Goal: Book appointment/travel/reservation

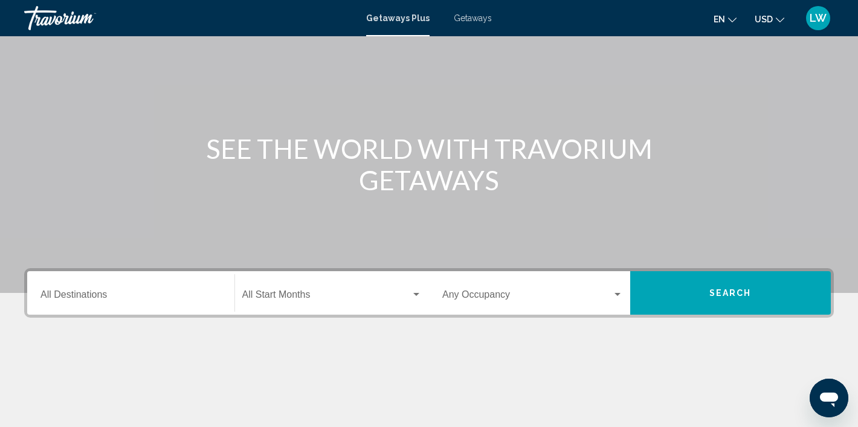
scroll to position [143, 0]
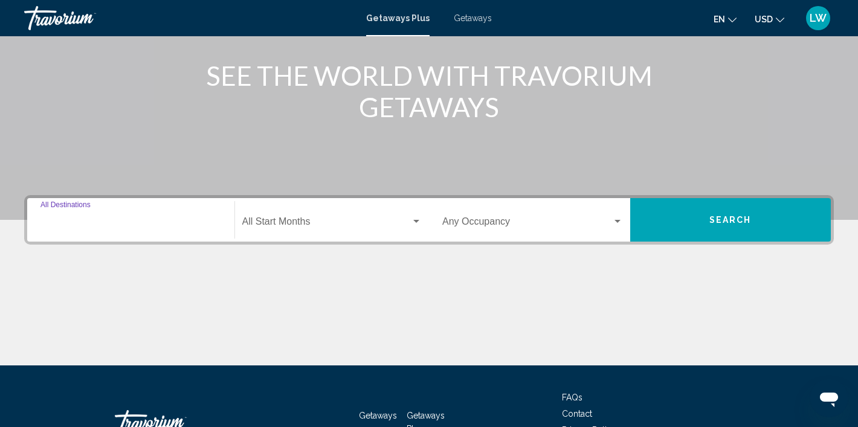
click at [103, 228] on input "Destination All Destinations" at bounding box center [130, 224] width 181 height 11
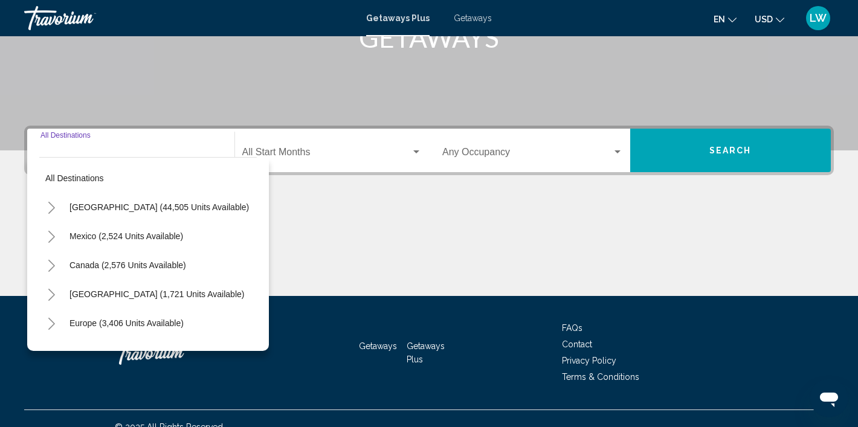
scroll to position [229, 0]
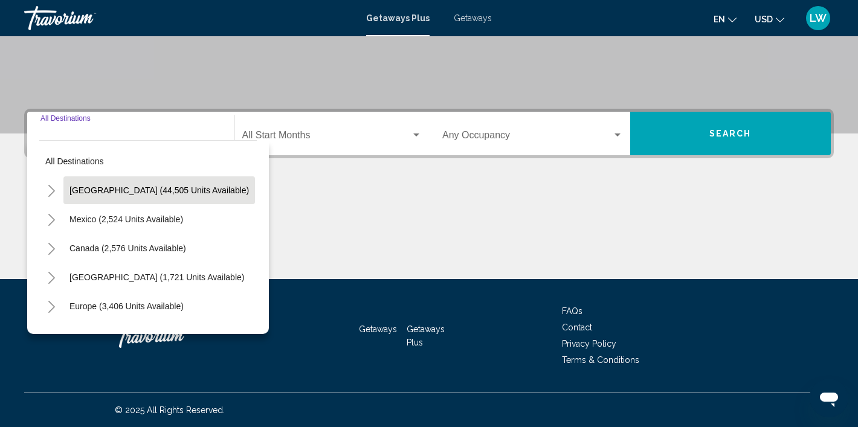
click at [146, 194] on span "[GEOGRAPHIC_DATA] (44,505 units available)" at bounding box center [158, 190] width 179 height 10
type input "**********"
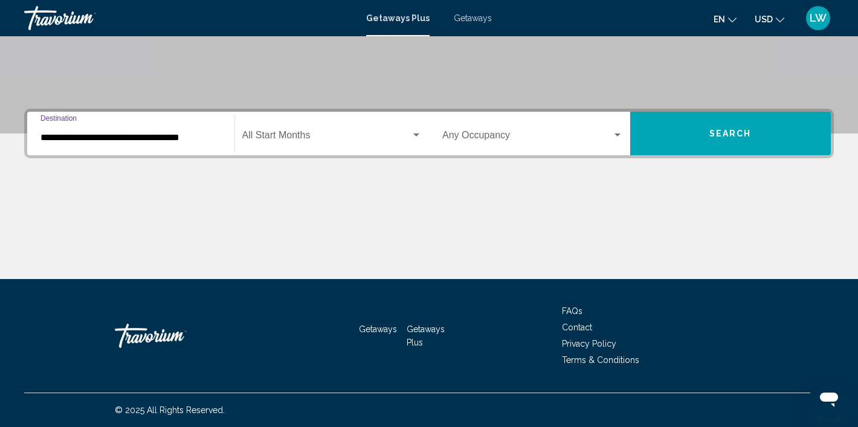
click at [295, 142] on span "Search widget" at bounding box center [326, 137] width 169 height 11
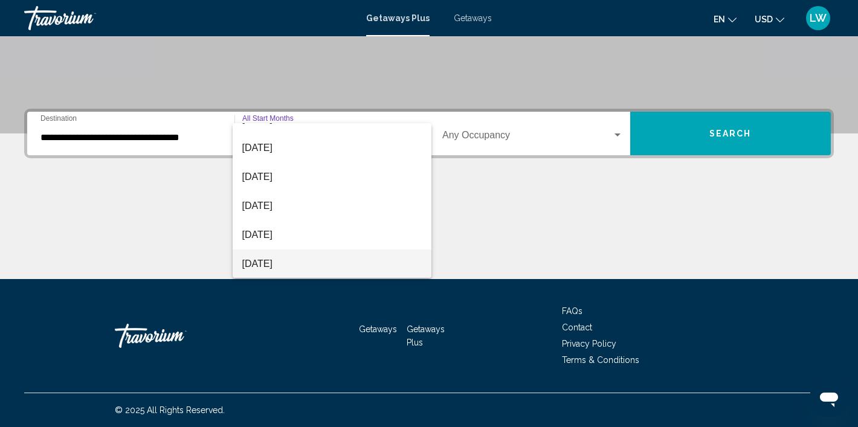
scroll to position [160, 0]
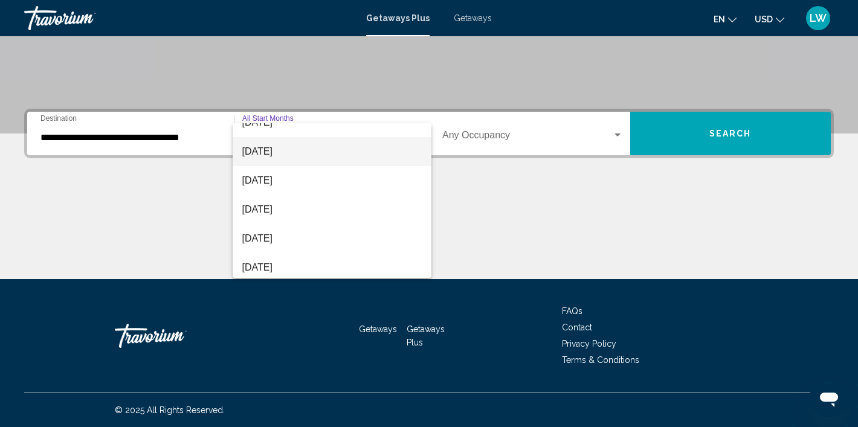
click at [289, 158] on span "[DATE]" at bounding box center [332, 151] width 180 height 29
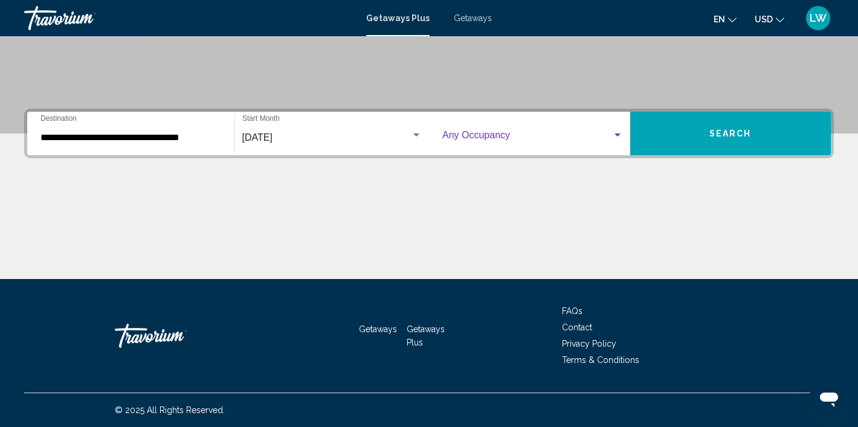
click at [617, 135] on div "Search widget" at bounding box center [617, 135] width 6 height 3
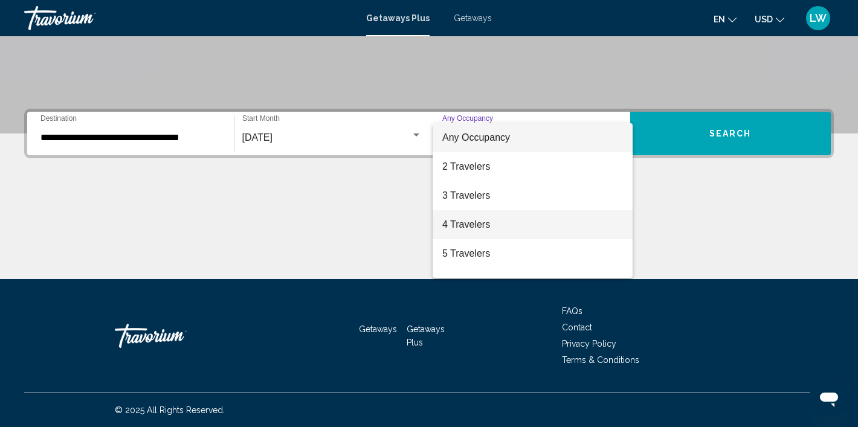
click at [499, 221] on span "4 Travelers" at bounding box center [532, 224] width 181 height 29
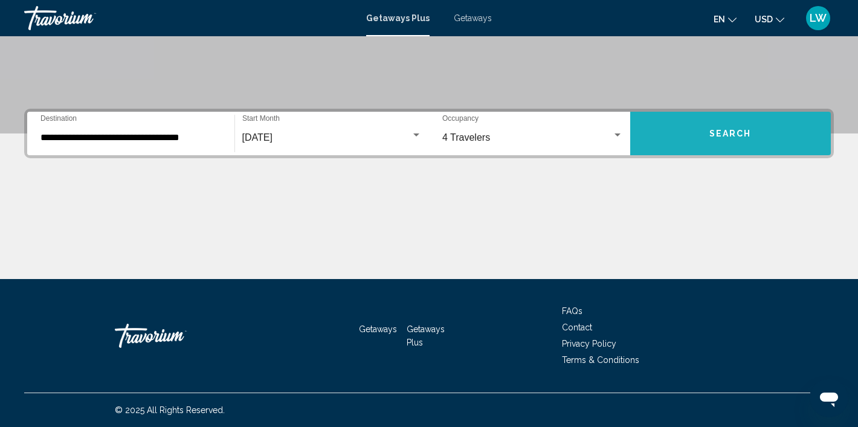
click at [733, 131] on span "Search" at bounding box center [730, 134] width 42 height 10
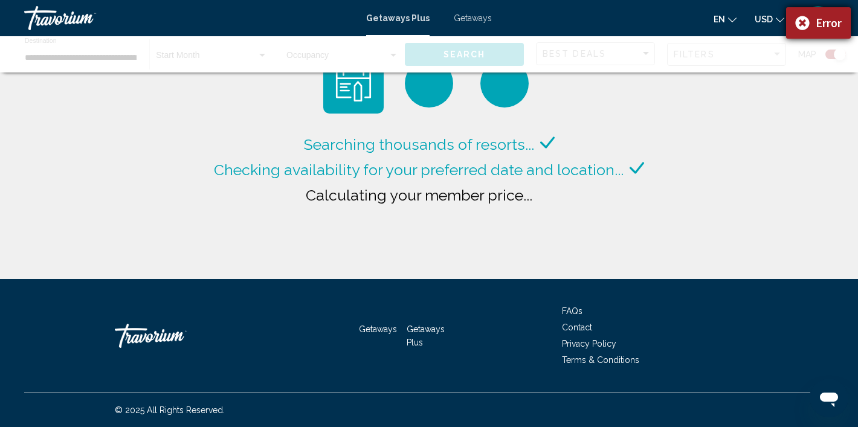
click at [802, 25] on div "Error" at bounding box center [818, 22] width 65 height 31
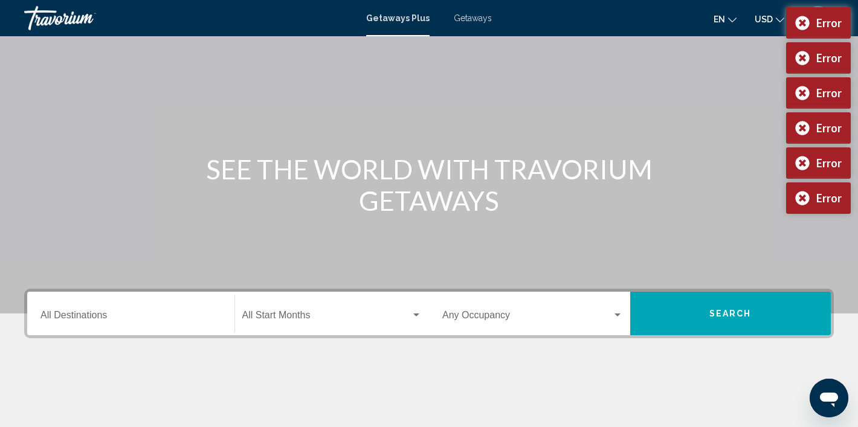
click at [171, 317] on input "Destination All Destinations" at bounding box center [130, 317] width 181 height 11
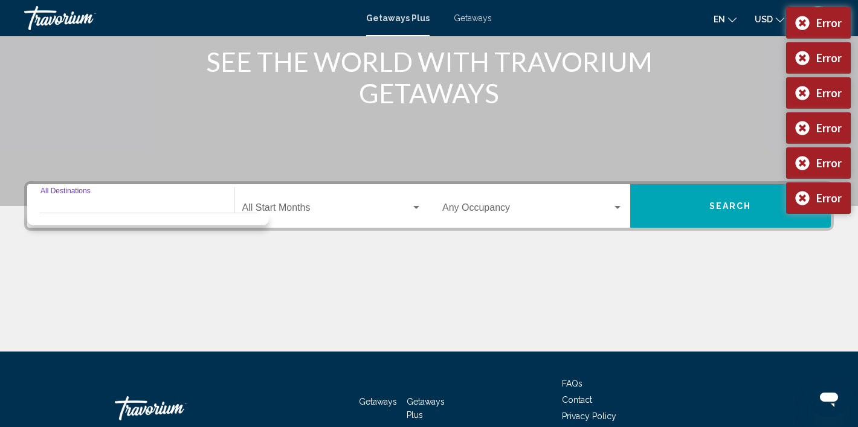
scroll to position [229, 0]
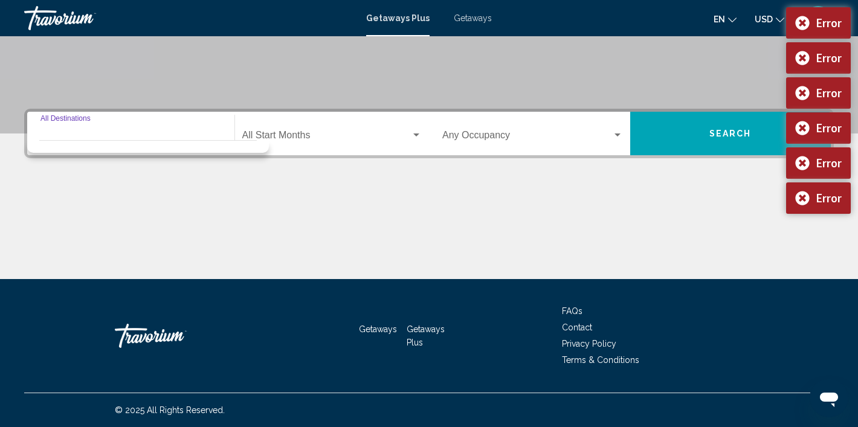
click at [154, 123] on div "Destination All Destinations" at bounding box center [130, 134] width 181 height 38
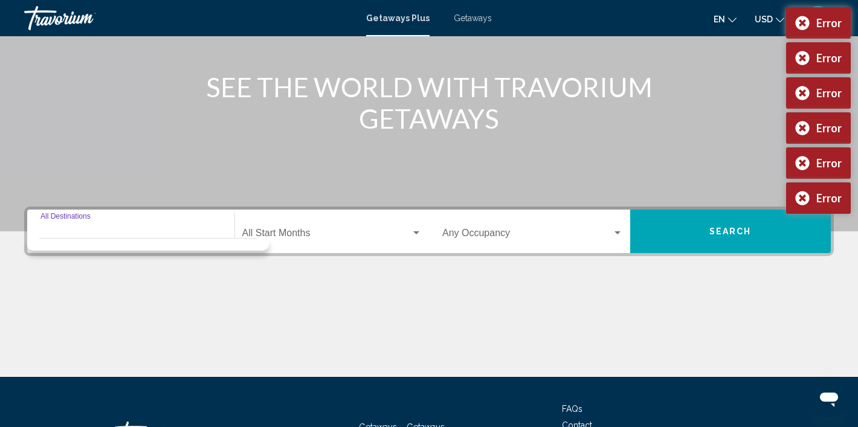
click at [257, 234] on span "Search widget" at bounding box center [326, 235] width 169 height 11
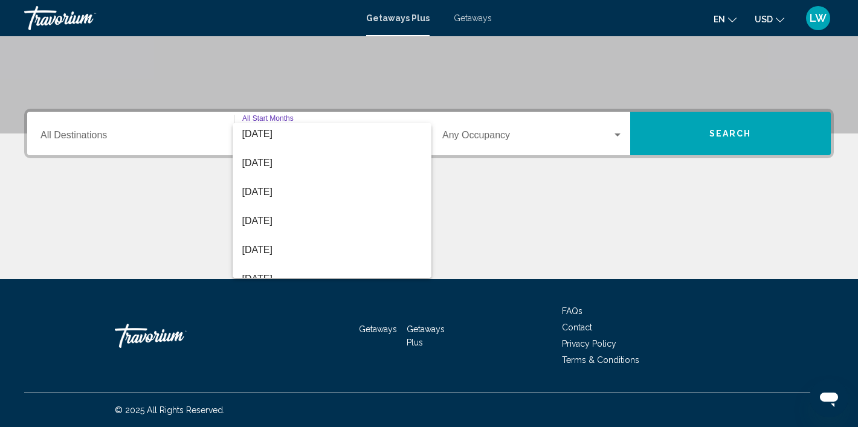
scroll to position [169, 0]
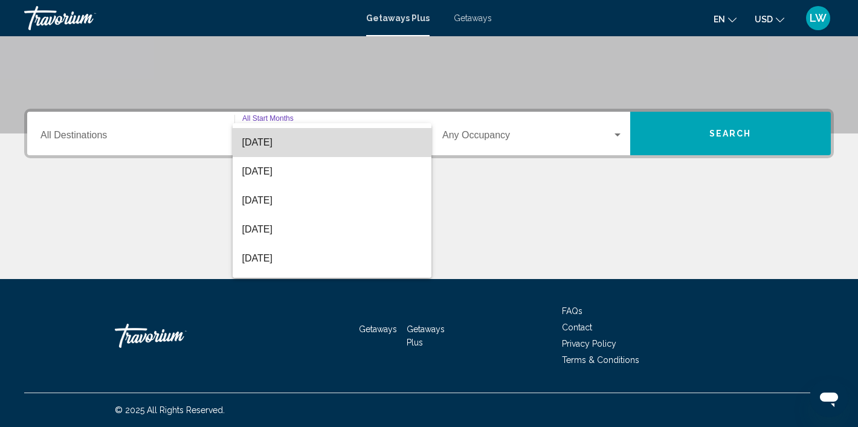
click at [289, 146] on span "[DATE]" at bounding box center [332, 142] width 180 height 29
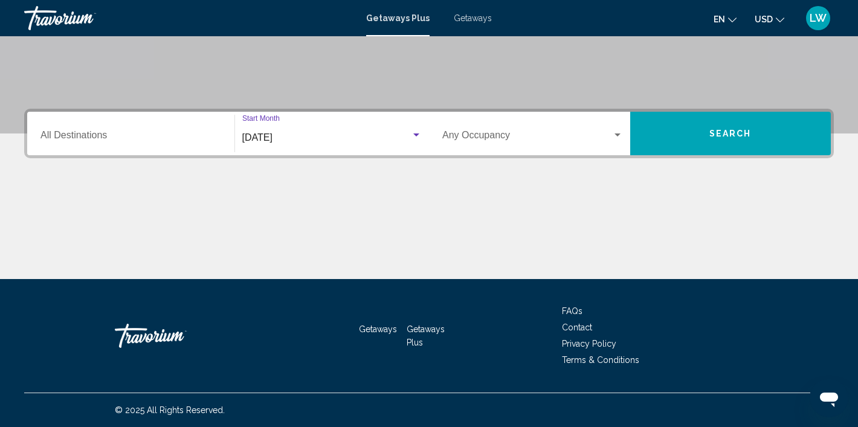
click at [683, 140] on button "Search" at bounding box center [730, 134] width 201 height 44
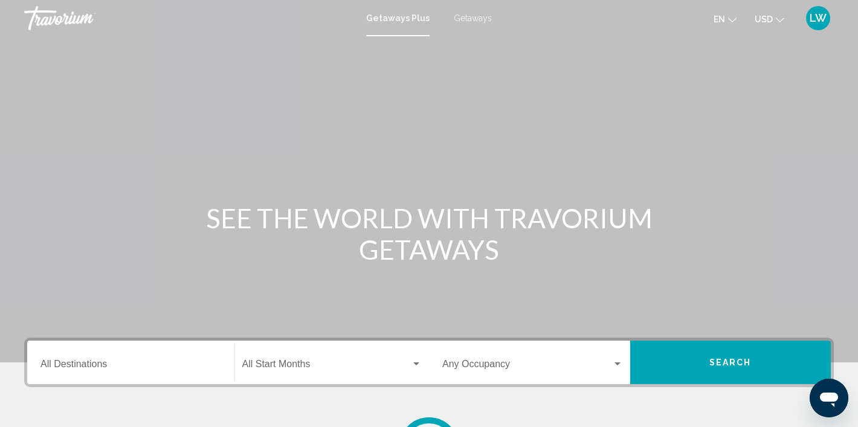
click at [163, 364] on input "Destination All Destinations" at bounding box center [130, 366] width 181 height 11
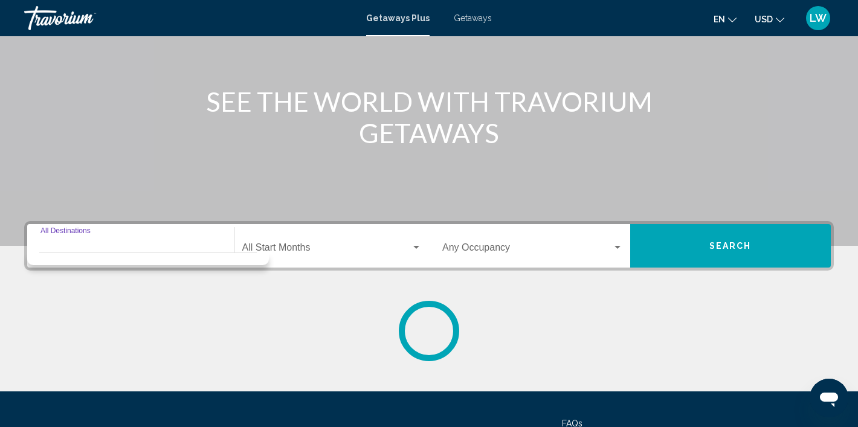
scroll to position [229, 0]
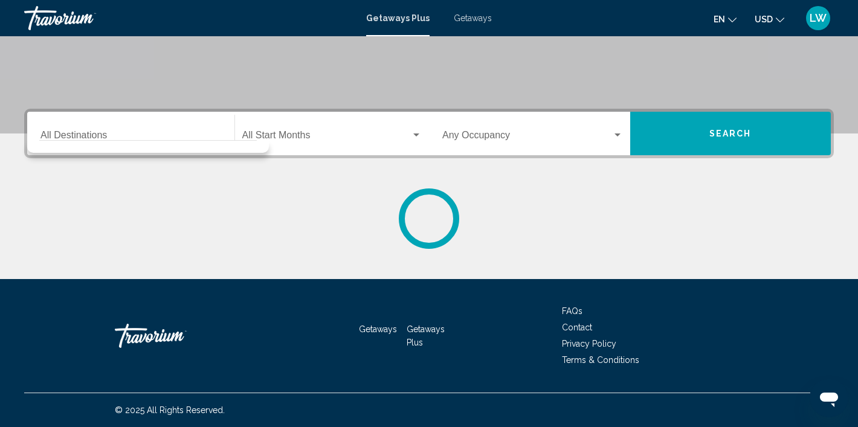
click at [356, 124] on div "Start Month All Start Months" at bounding box center [332, 134] width 180 height 38
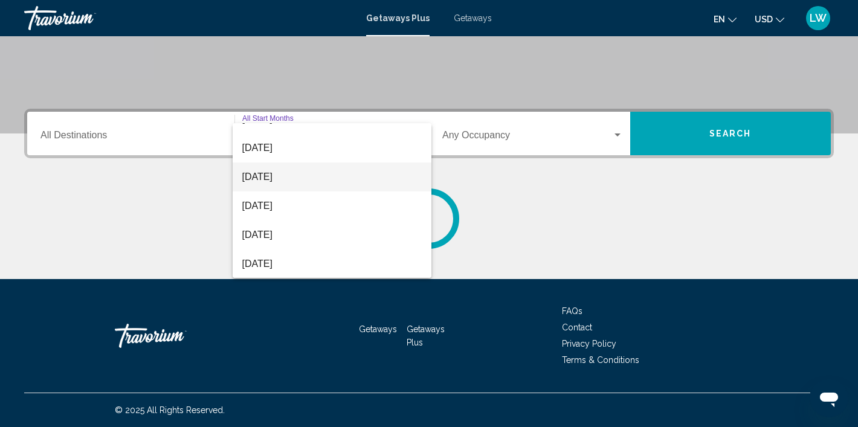
scroll to position [48, 0]
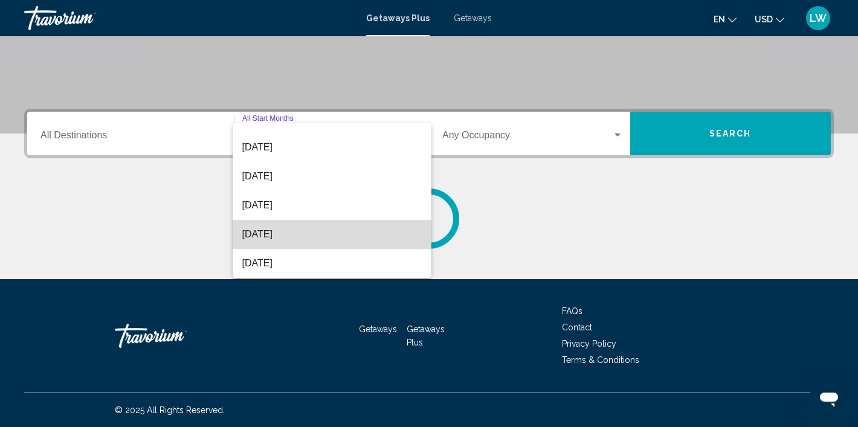
click at [317, 230] on span "[DATE]" at bounding box center [332, 234] width 180 height 29
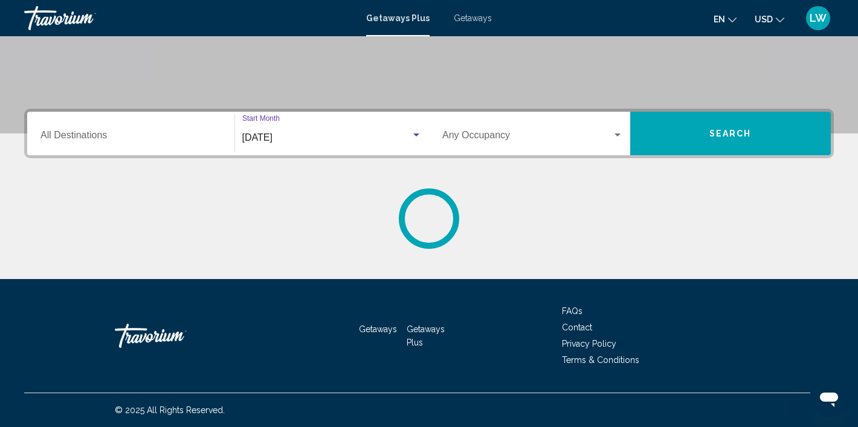
click at [707, 129] on button "Search" at bounding box center [730, 134] width 201 height 44
